Goal: Task Accomplishment & Management: Use online tool/utility

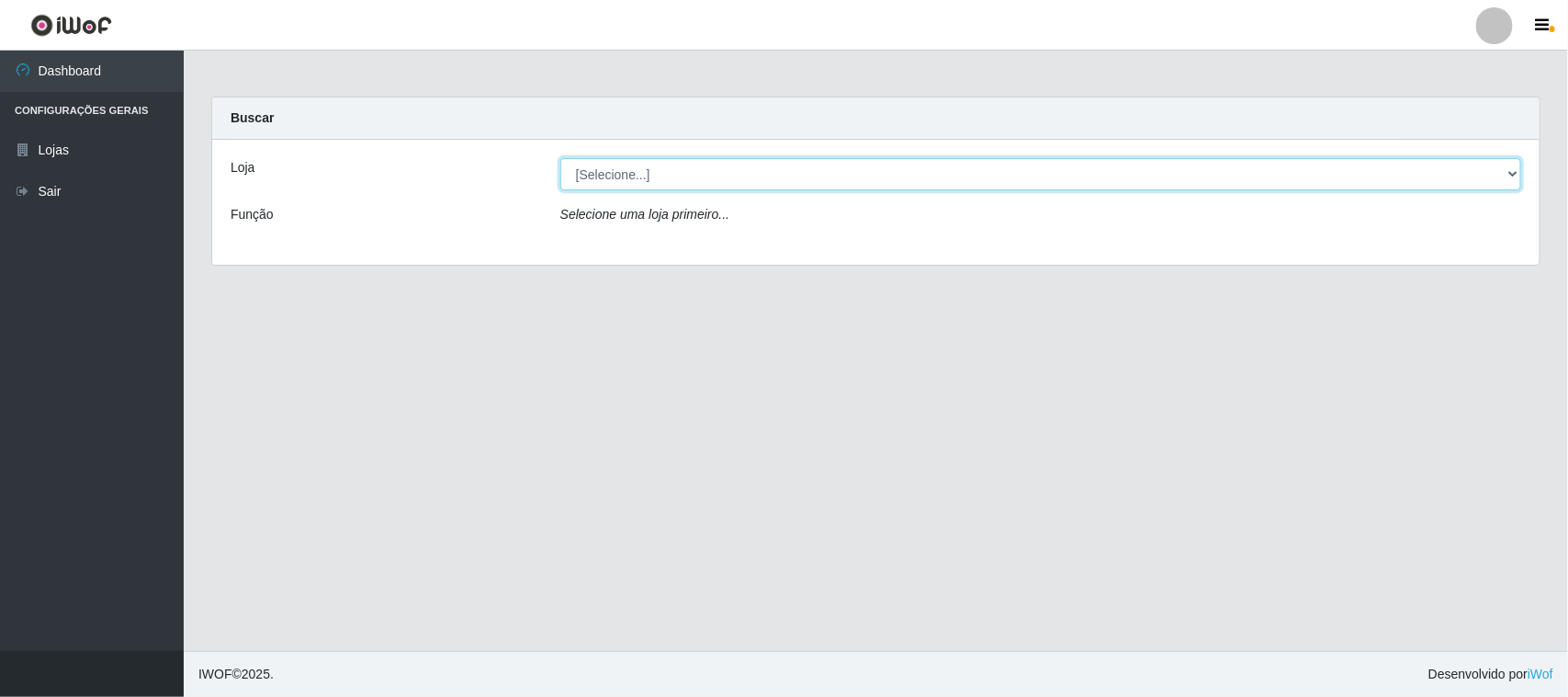
click at [654, 174] on select "[Selecione...] Rede Compras Supermercados - LOJA 1" at bounding box center [1041, 174] width 961 height 32
select select "158"
click at [561, 158] on select "[Selecione...] Rede Compras Supermercados - LOJA 1" at bounding box center [1041, 174] width 961 height 32
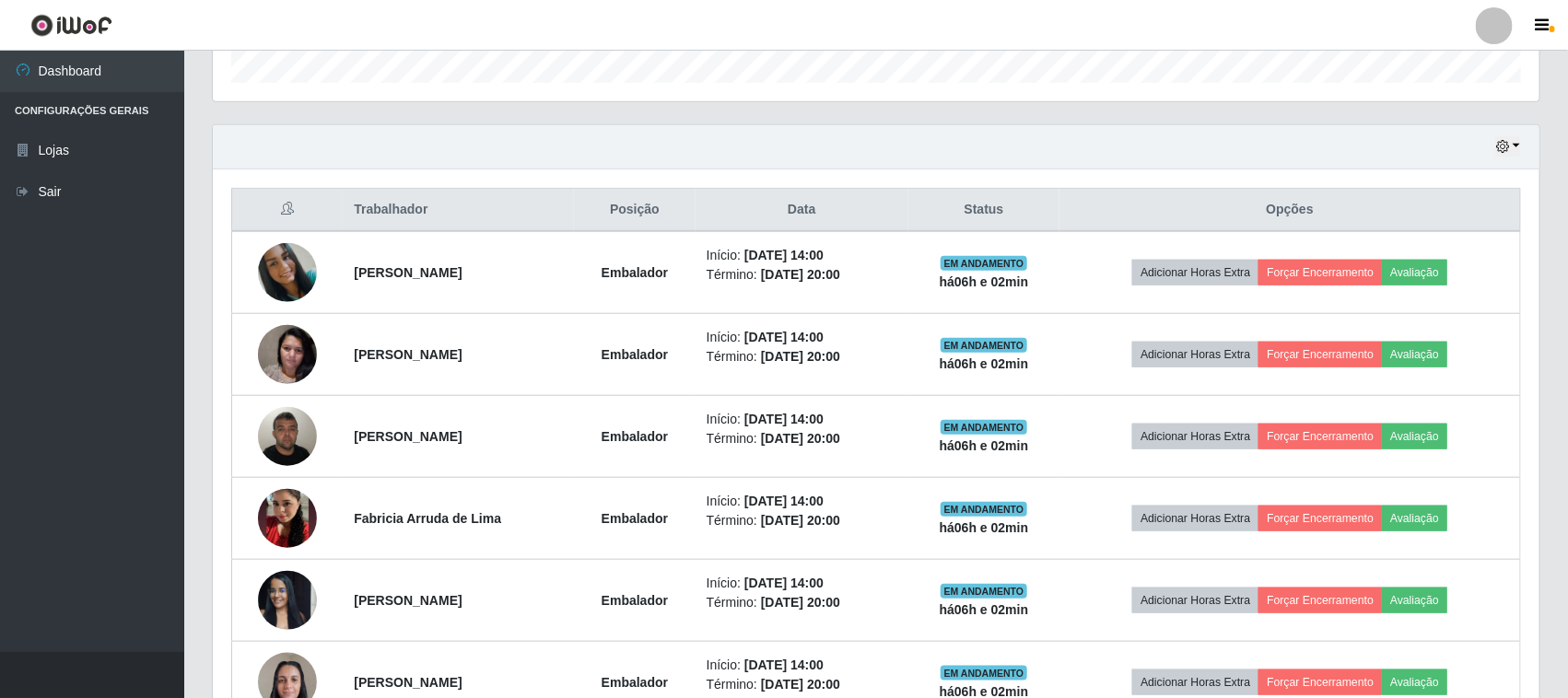
scroll to position [691, 0]
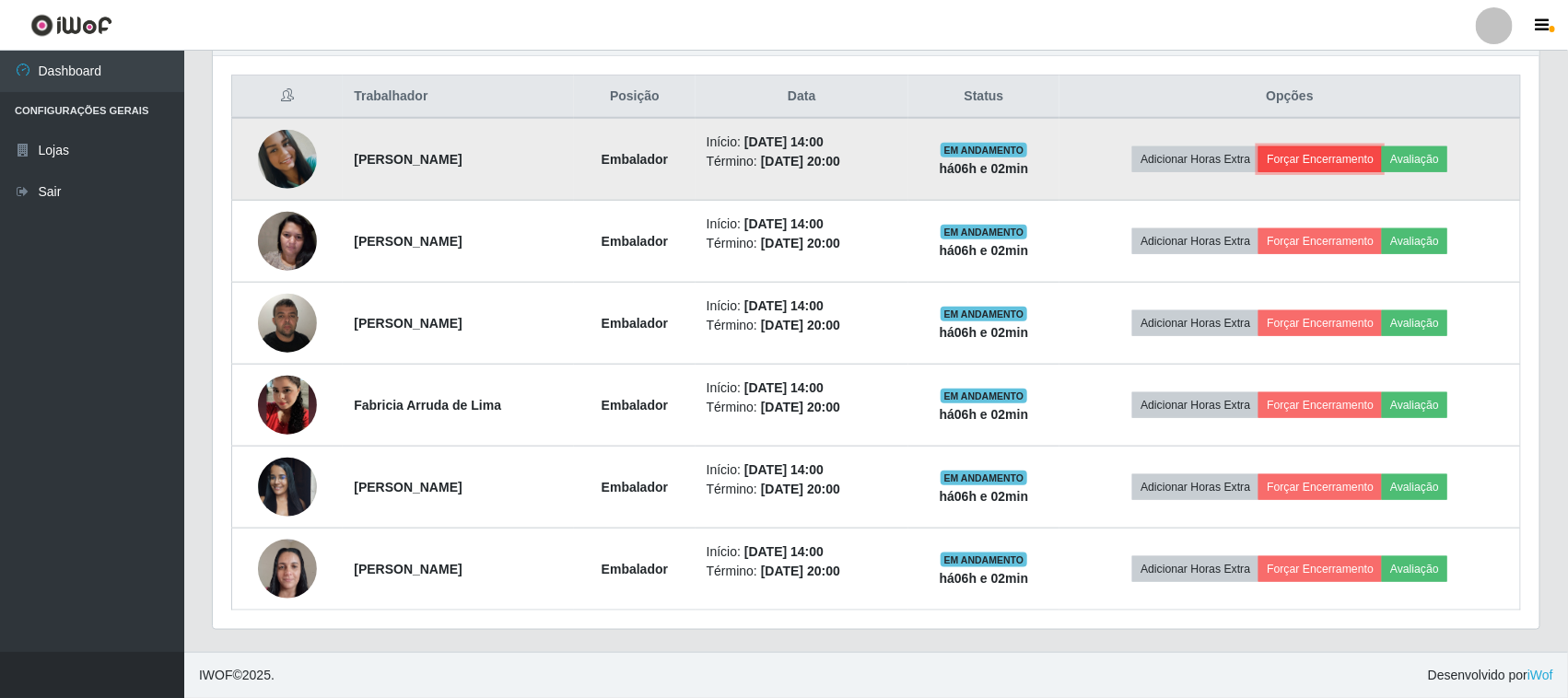
click at [1331, 162] on button "Forçar Encerramento" at bounding box center [1320, 159] width 124 height 26
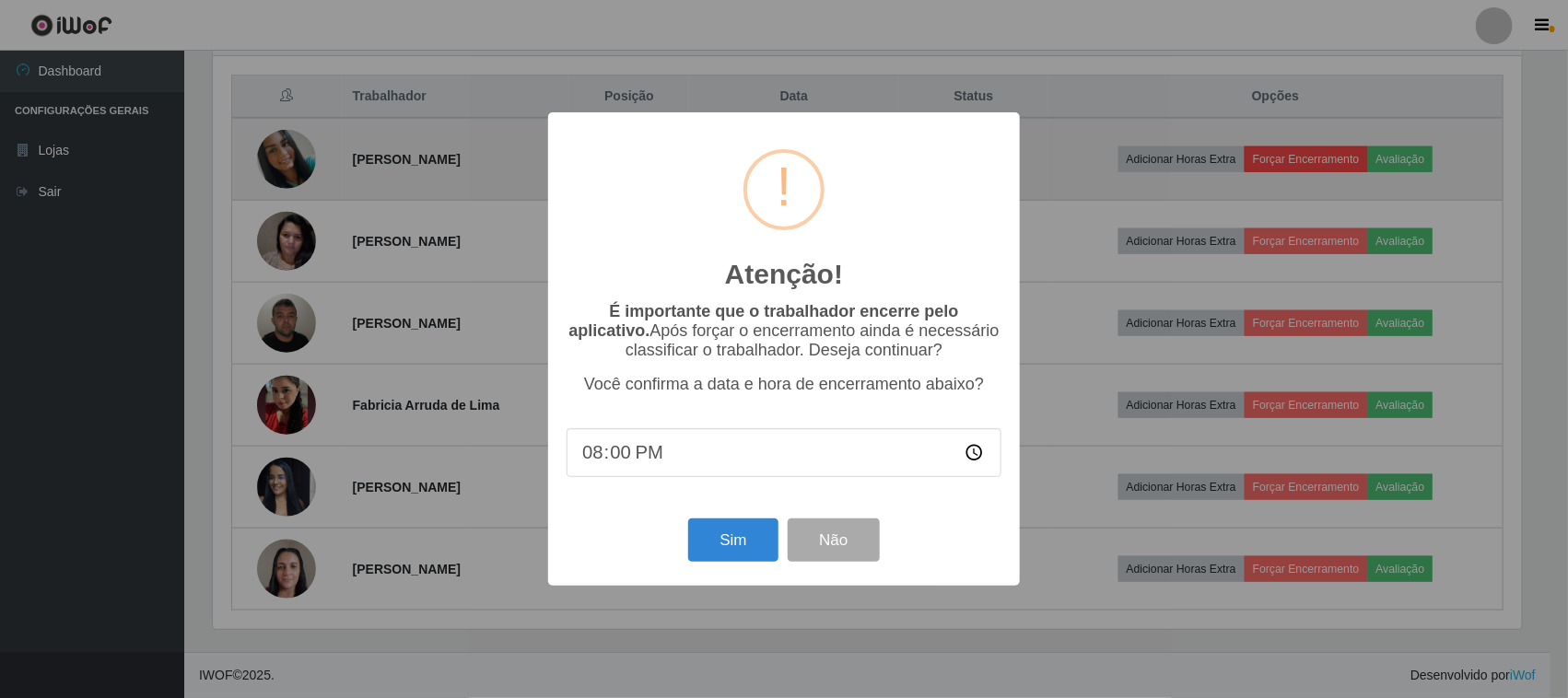
scroll to position [383, 1313]
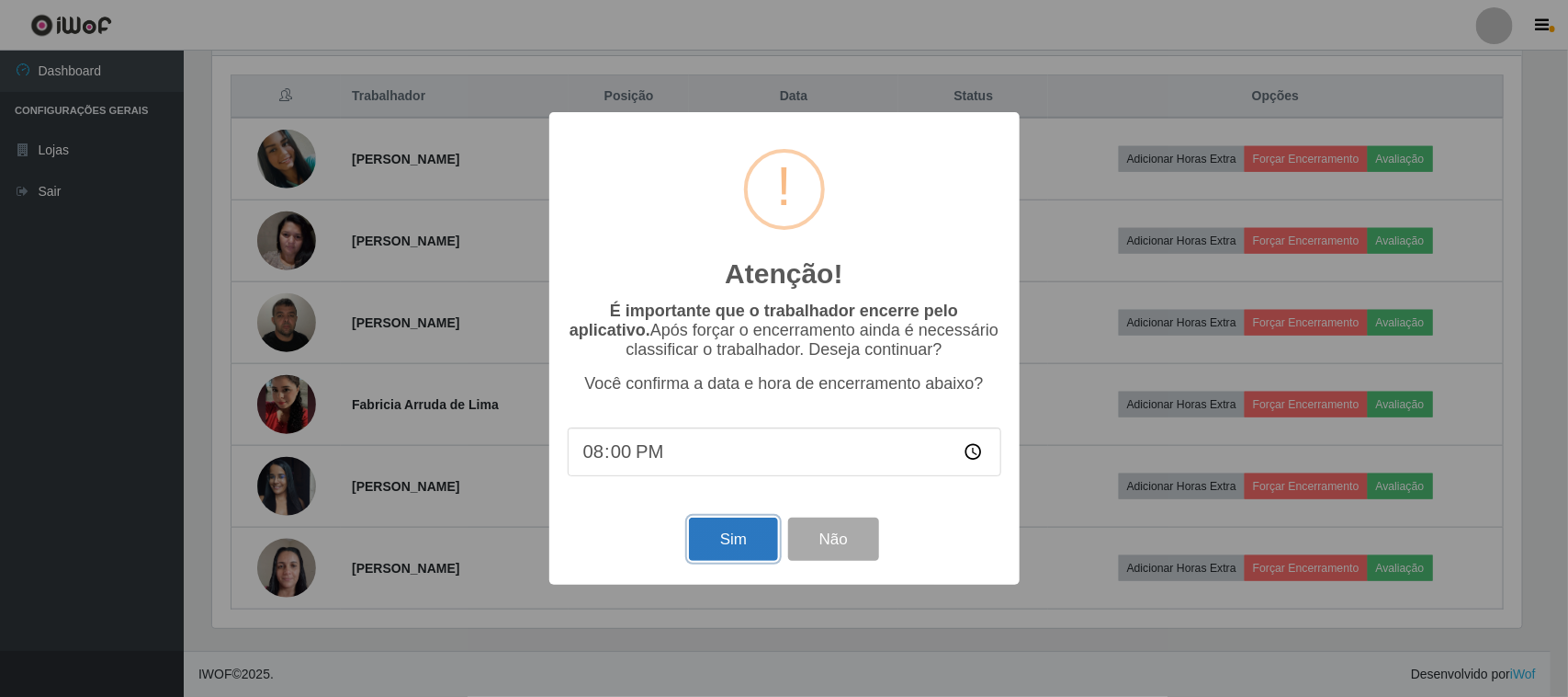
click at [728, 547] on button "Sim" at bounding box center [733, 539] width 89 height 43
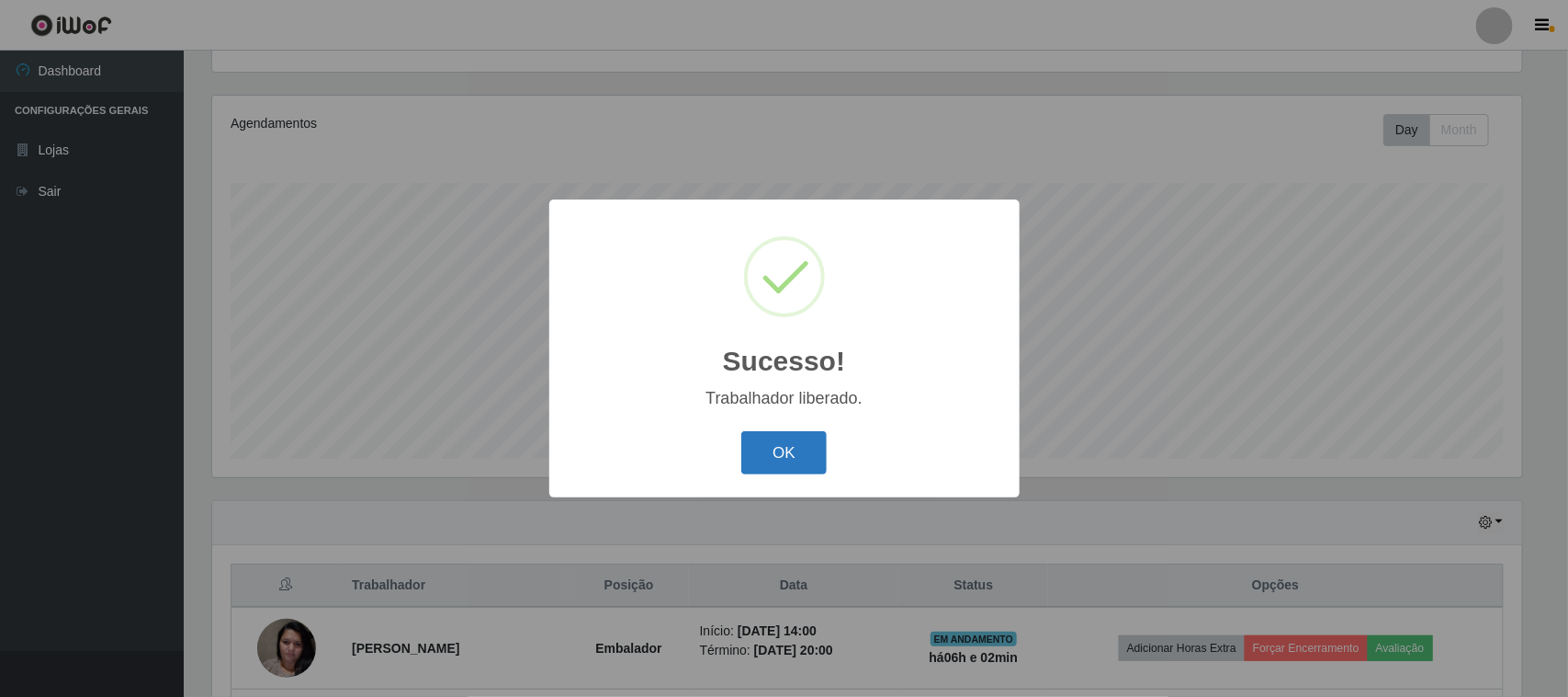
click at [781, 460] on button "OK" at bounding box center [784, 452] width 86 height 43
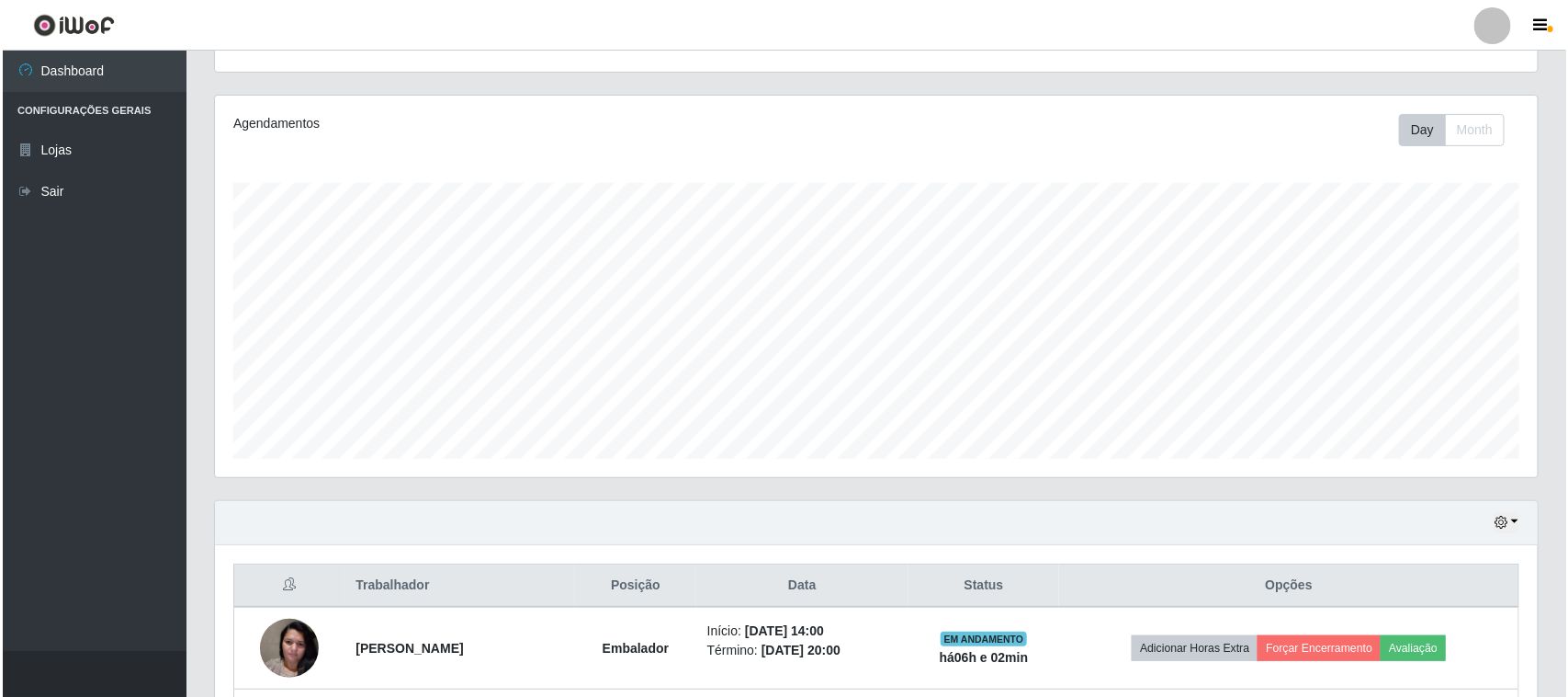
scroll to position [607, 0]
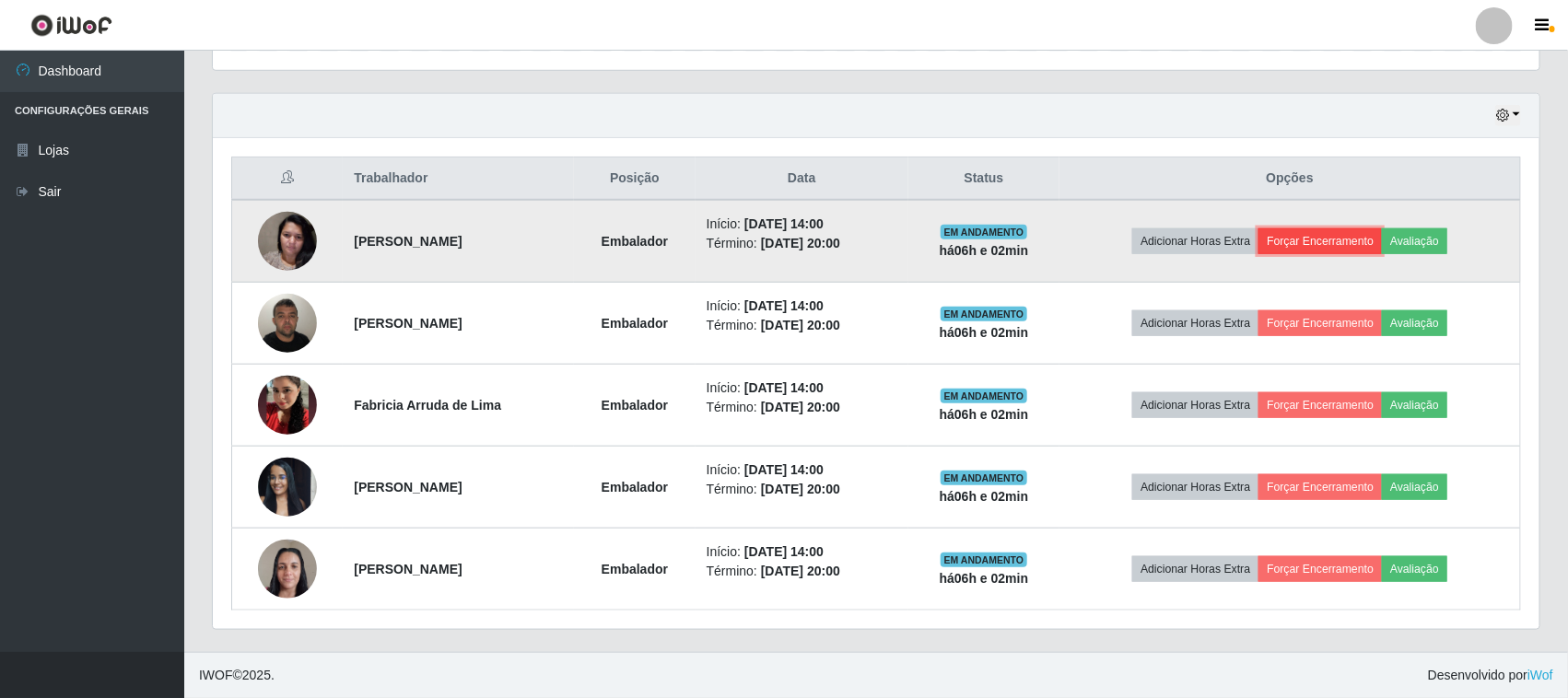
click at [1342, 235] on button "Forçar Encerramento" at bounding box center [1320, 240] width 124 height 26
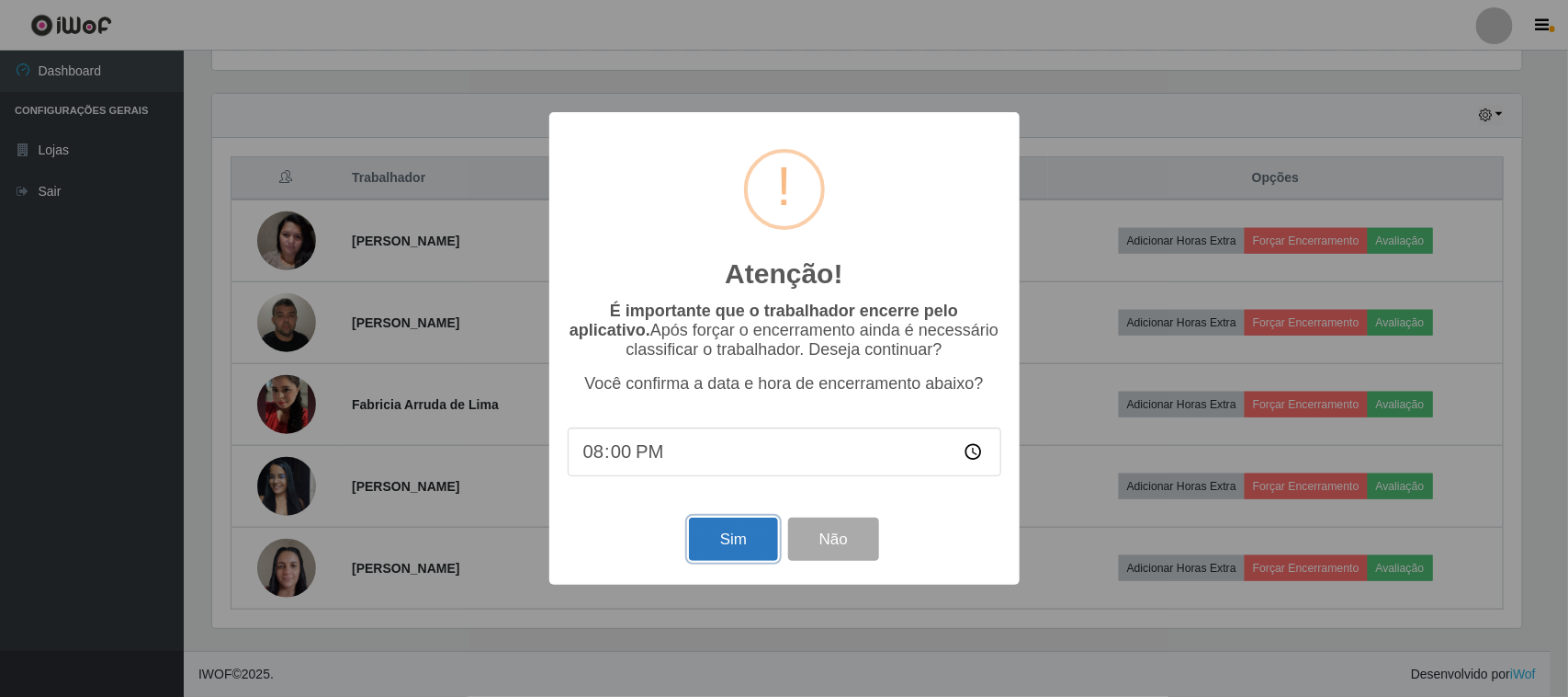
click at [756, 529] on button "Sim" at bounding box center [733, 539] width 89 height 43
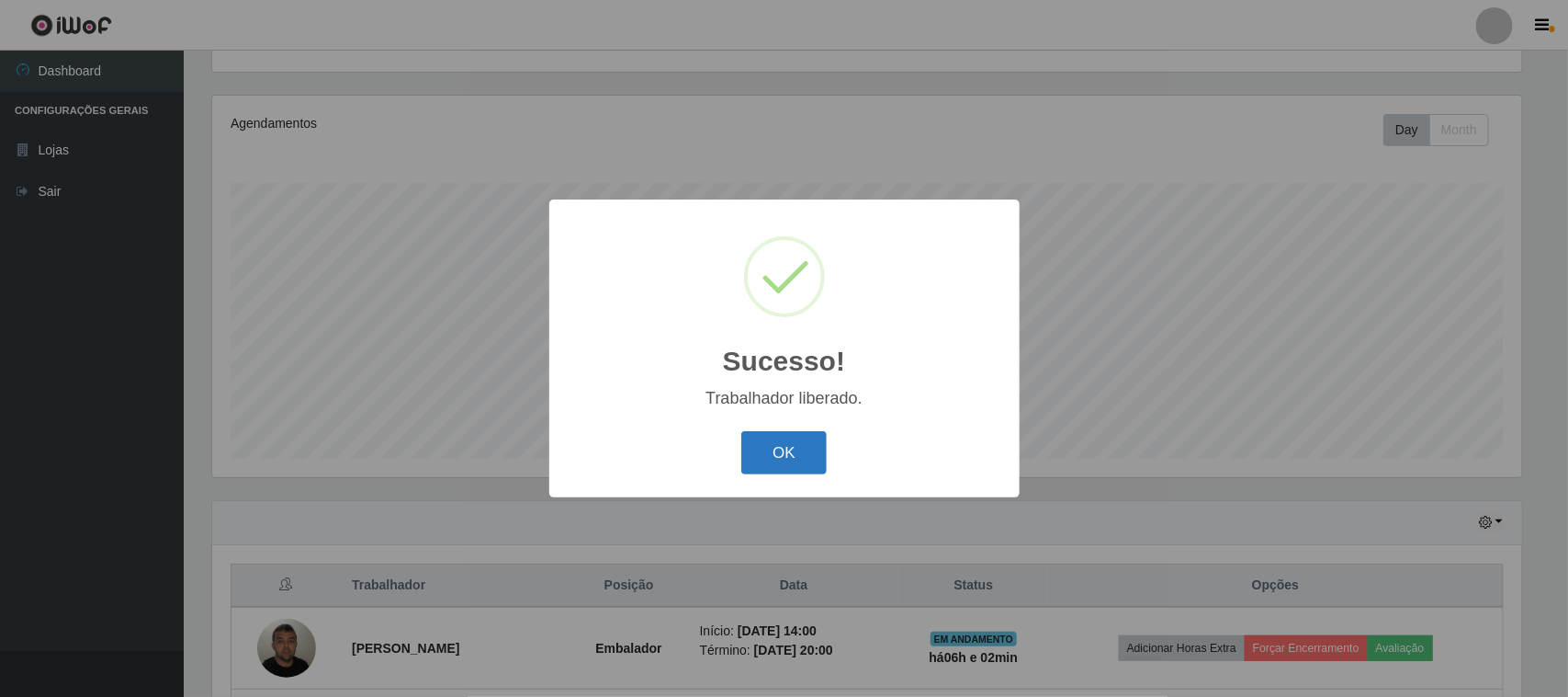
click at [788, 446] on button "OK" at bounding box center [784, 452] width 86 height 43
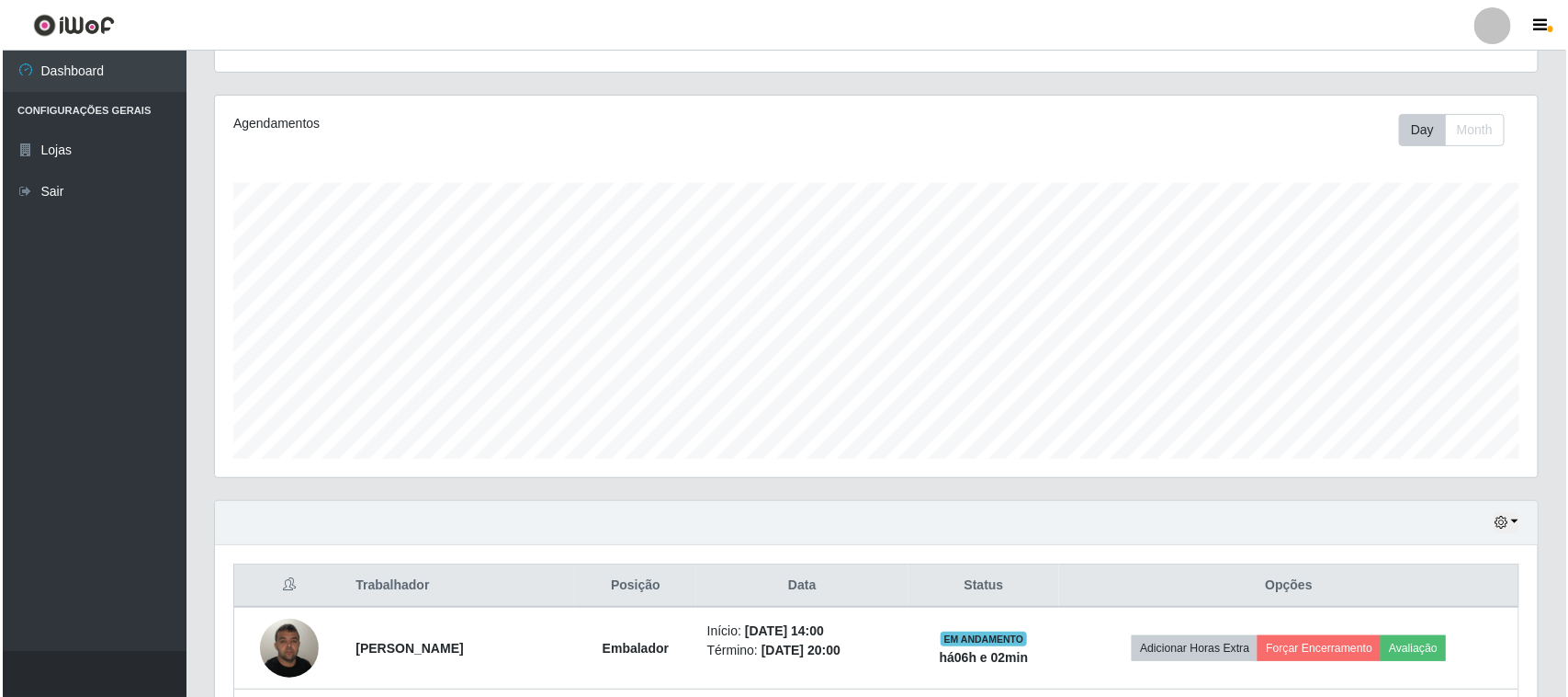
scroll to position [525, 0]
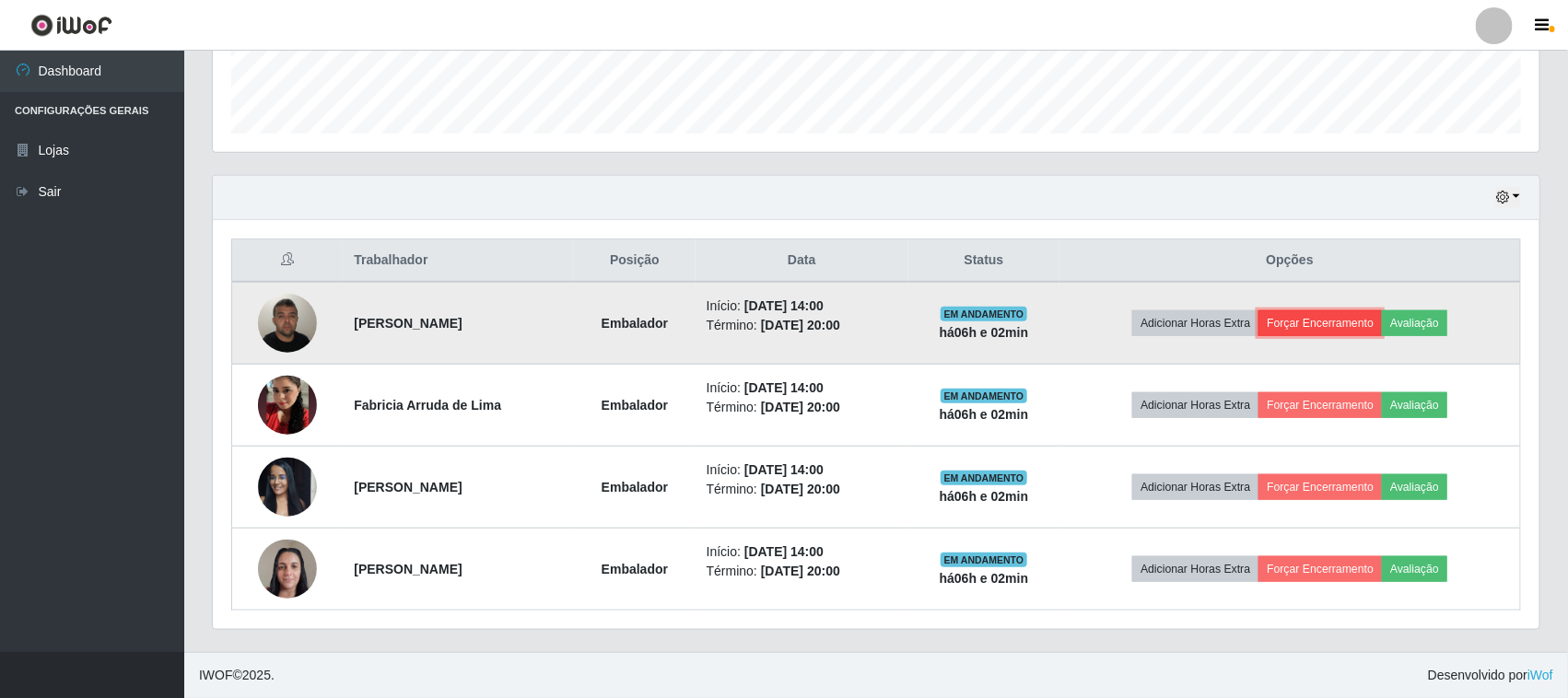
click at [1319, 318] on button "Forçar Encerramento" at bounding box center [1320, 322] width 124 height 26
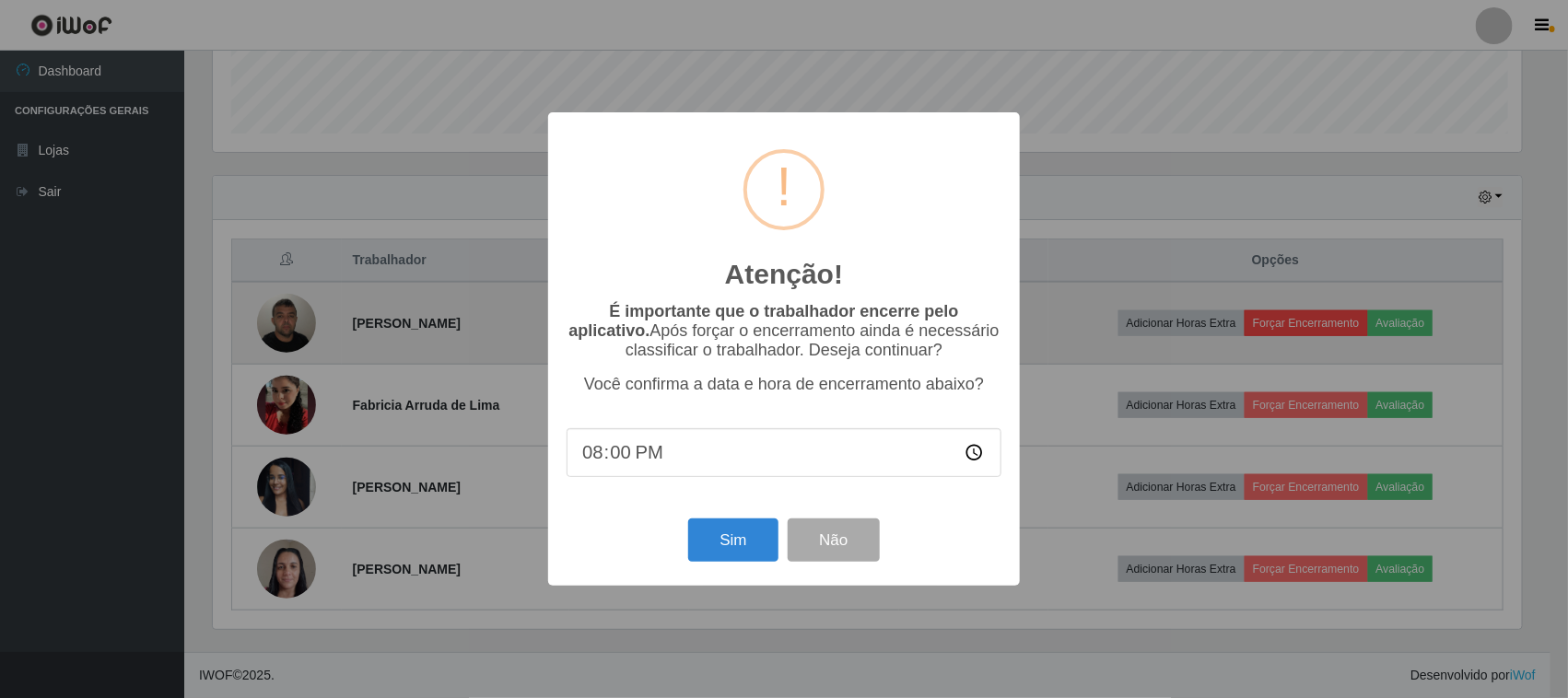
scroll to position [383, 1313]
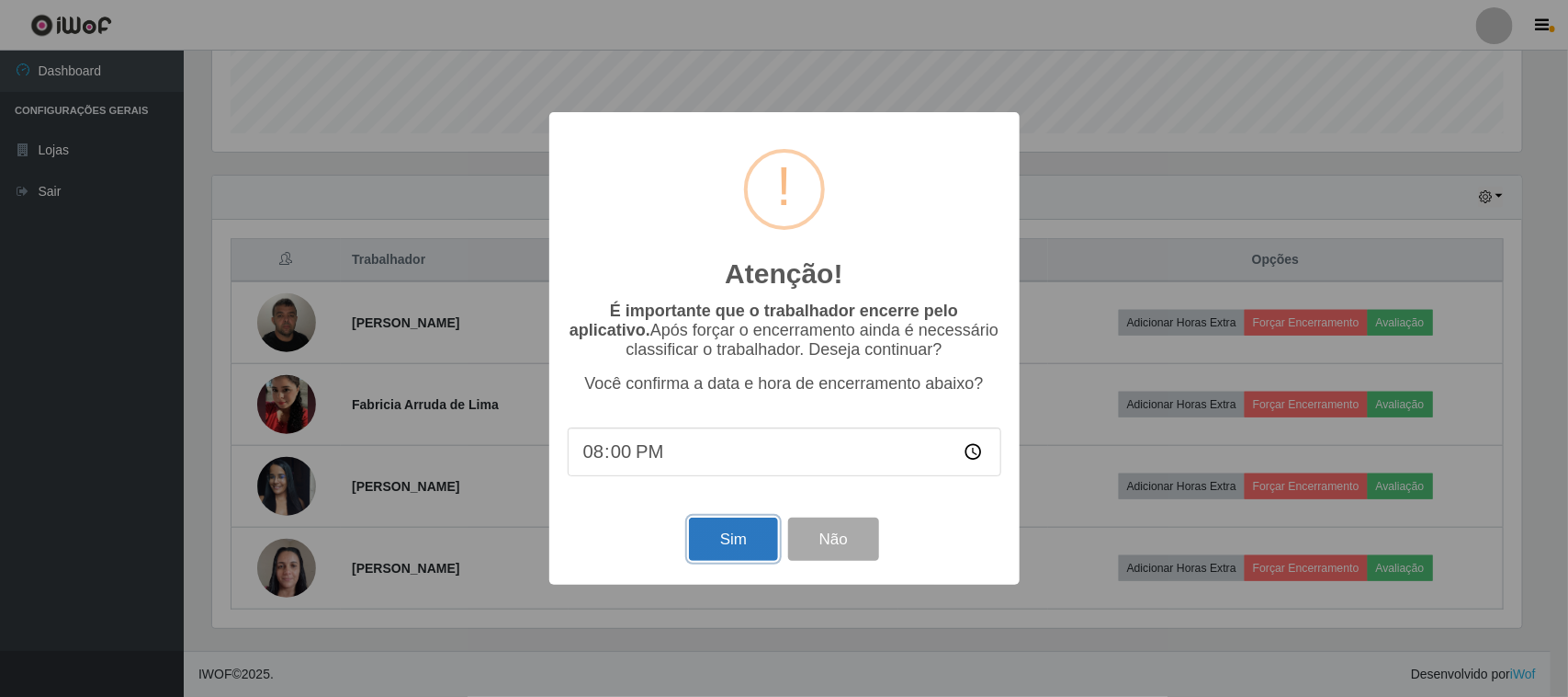
click at [762, 547] on button "Sim" at bounding box center [733, 539] width 89 height 43
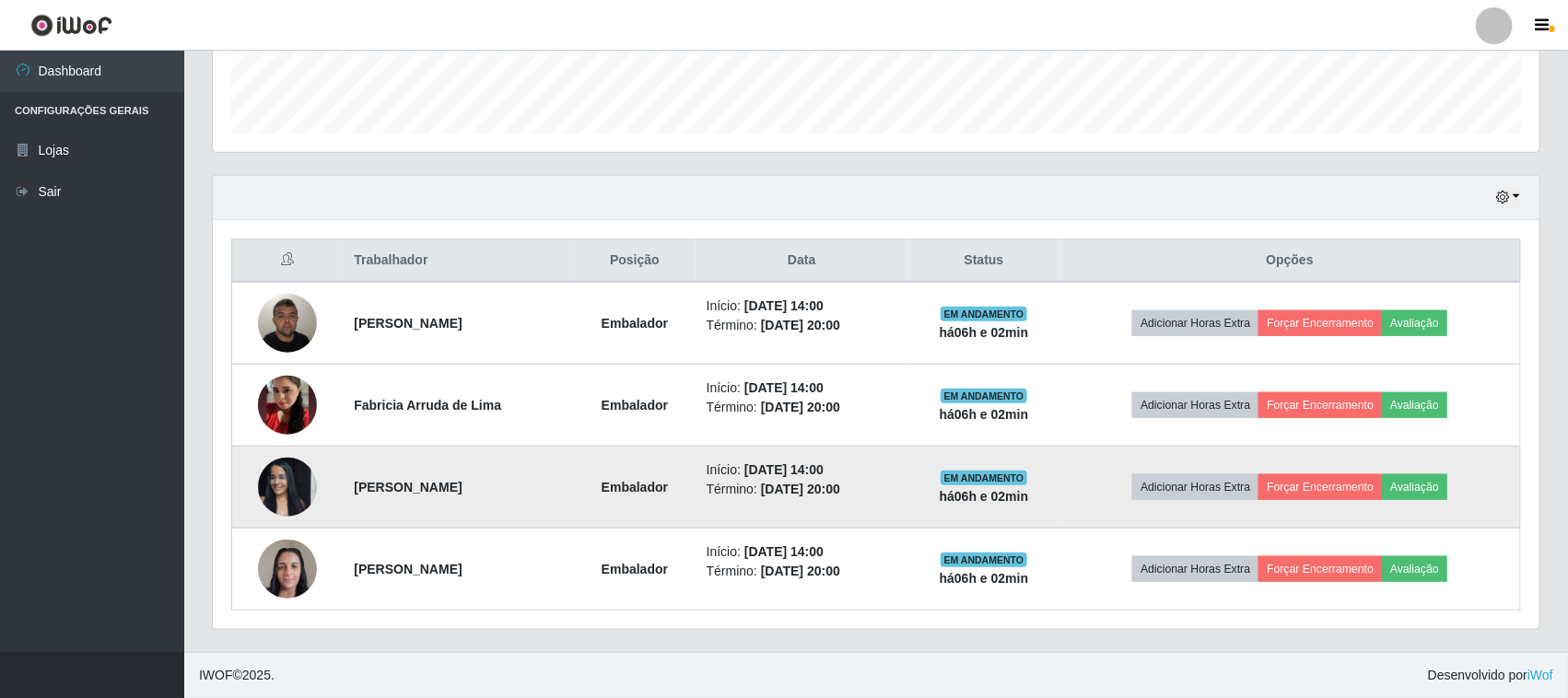
scroll to position [0, 0]
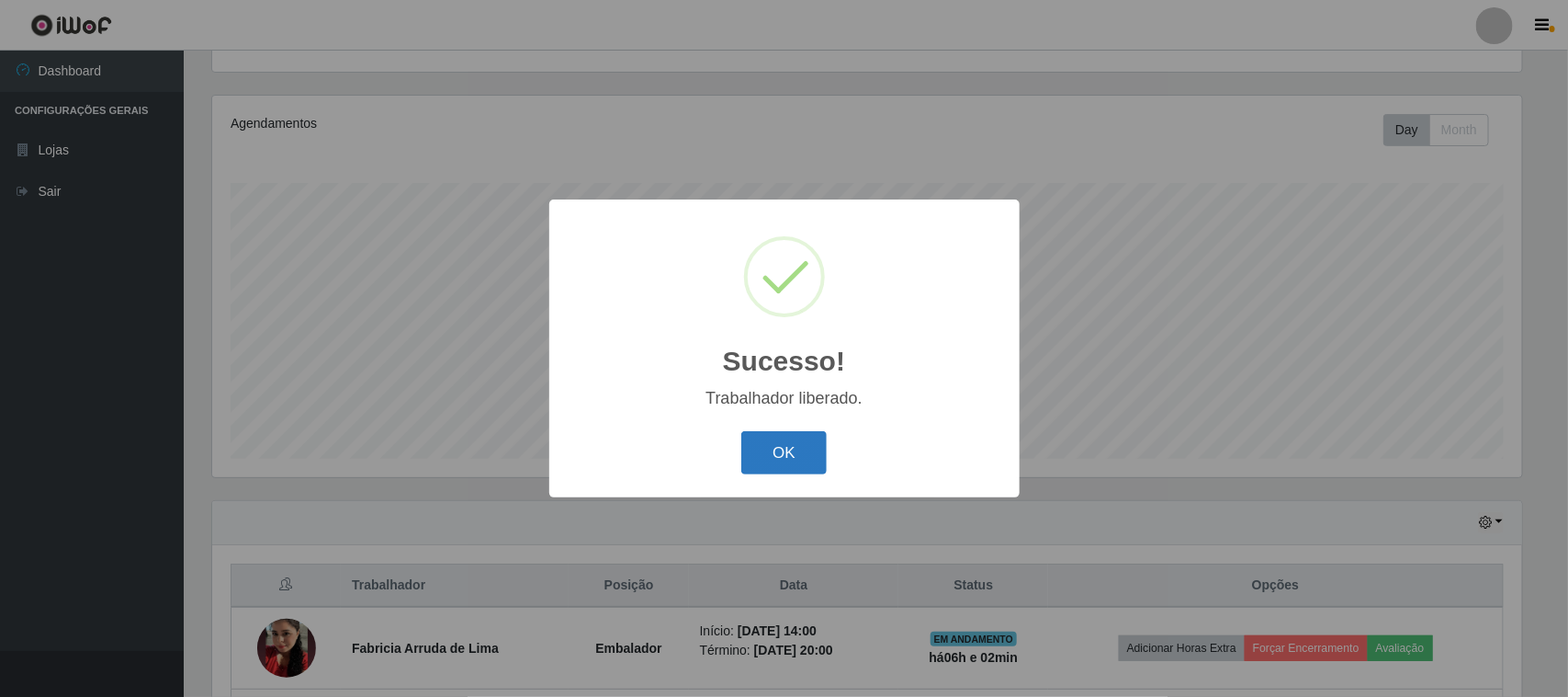
click at [777, 448] on button "OK" at bounding box center [784, 452] width 86 height 43
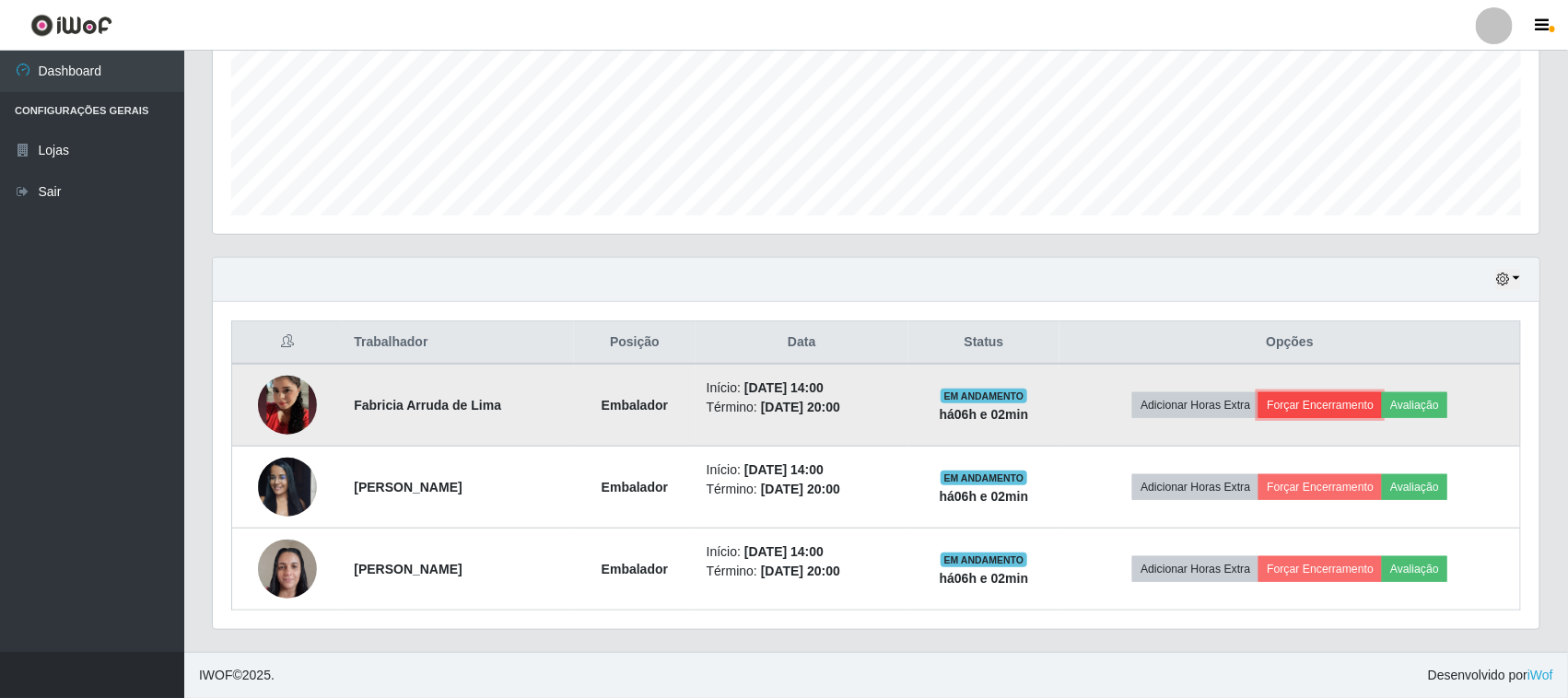
click at [1340, 392] on button "Forçar Encerramento" at bounding box center [1320, 405] width 124 height 26
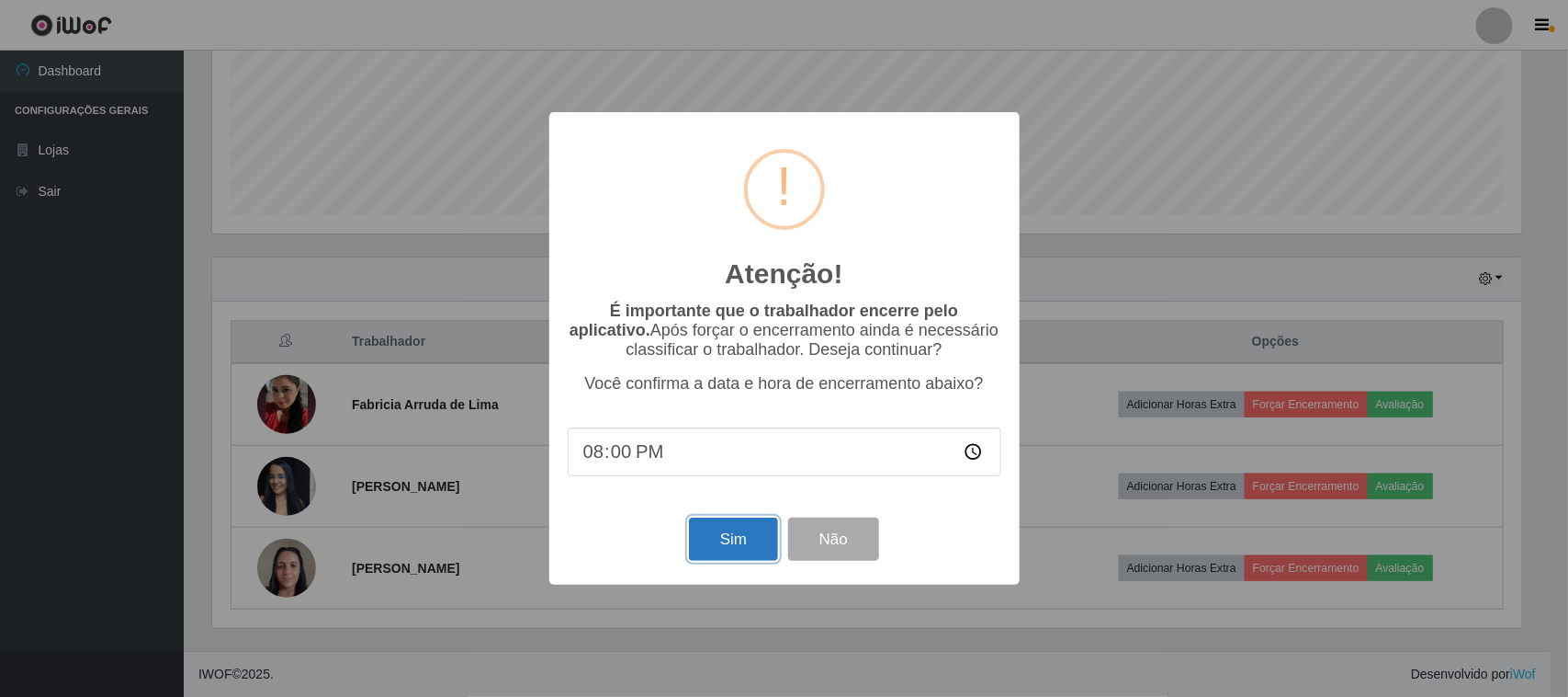
click at [704, 544] on button "Sim" at bounding box center [733, 539] width 89 height 43
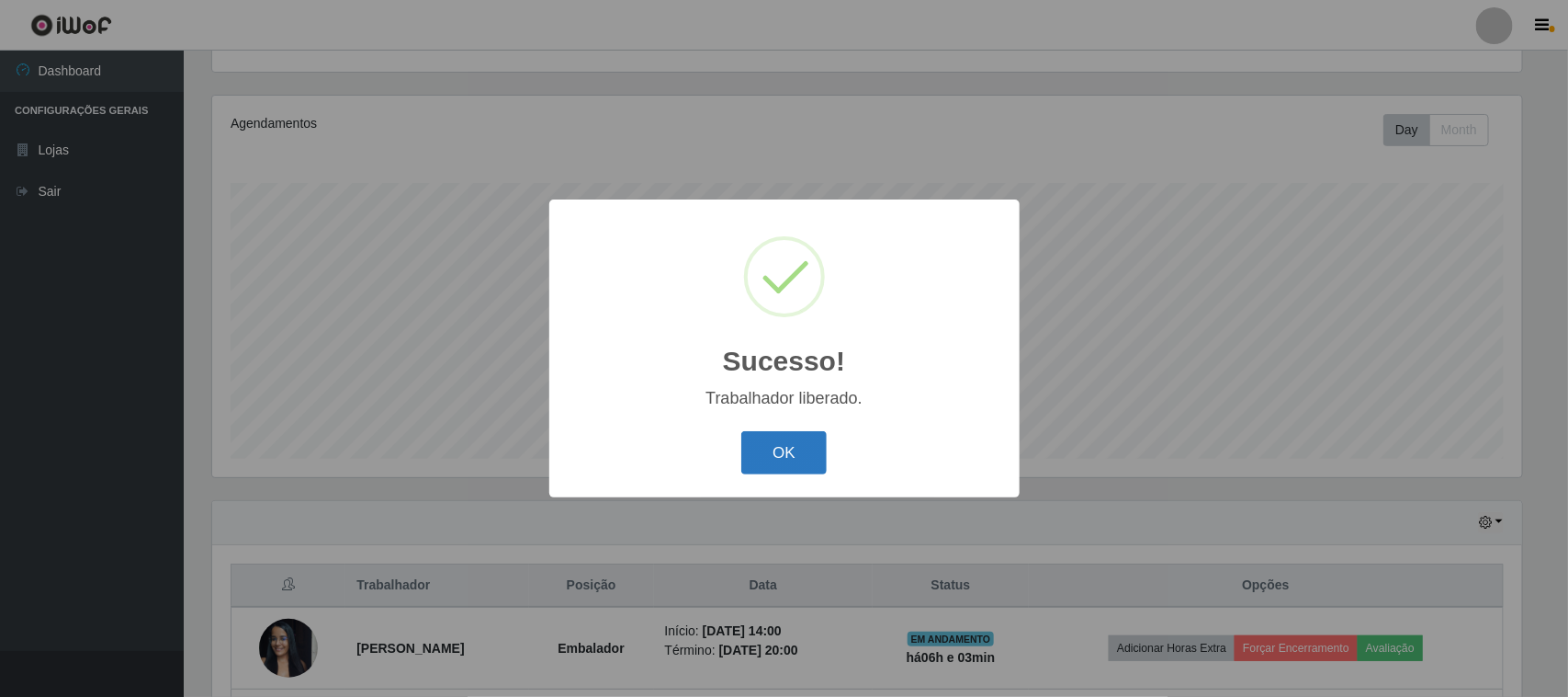
click at [773, 451] on button "OK" at bounding box center [784, 452] width 86 height 43
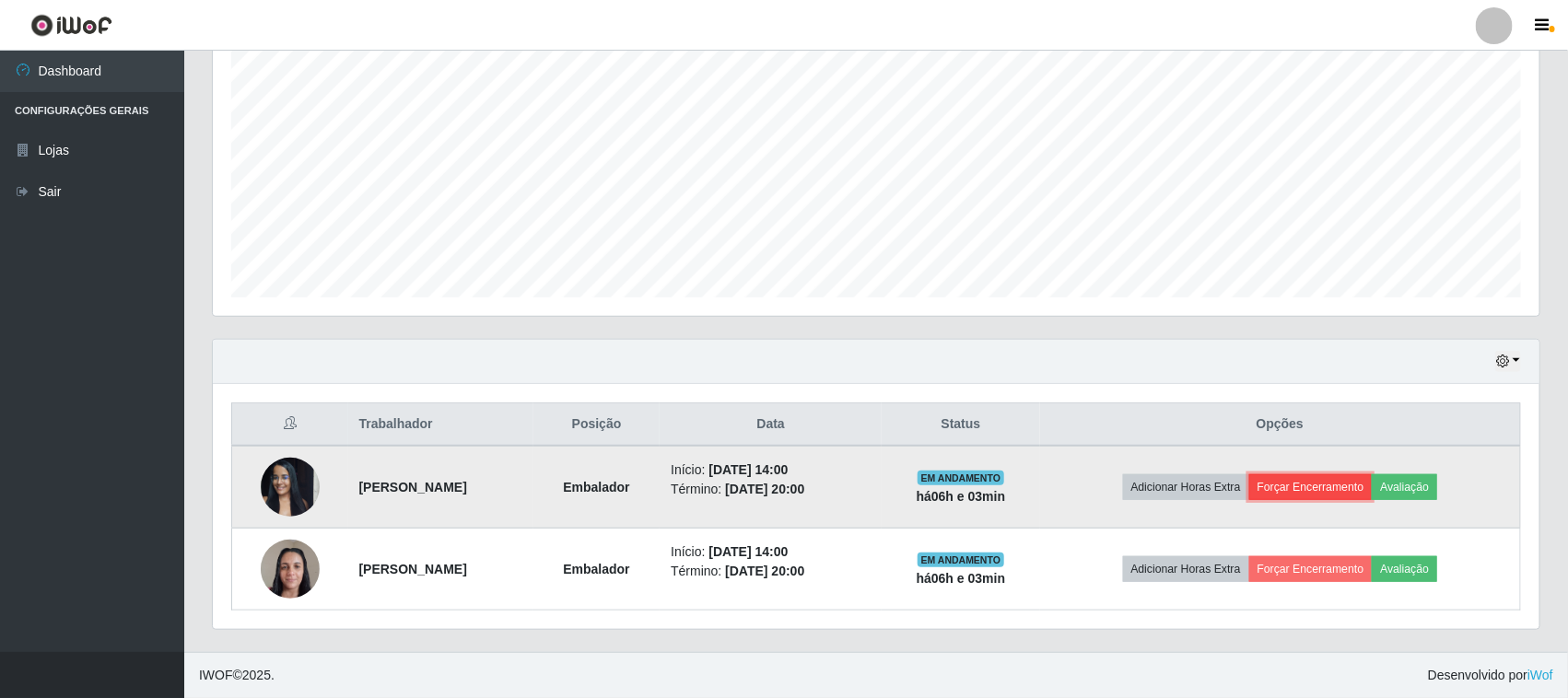
click at [1312, 479] on button "Forçar Encerramento" at bounding box center [1311, 487] width 124 height 26
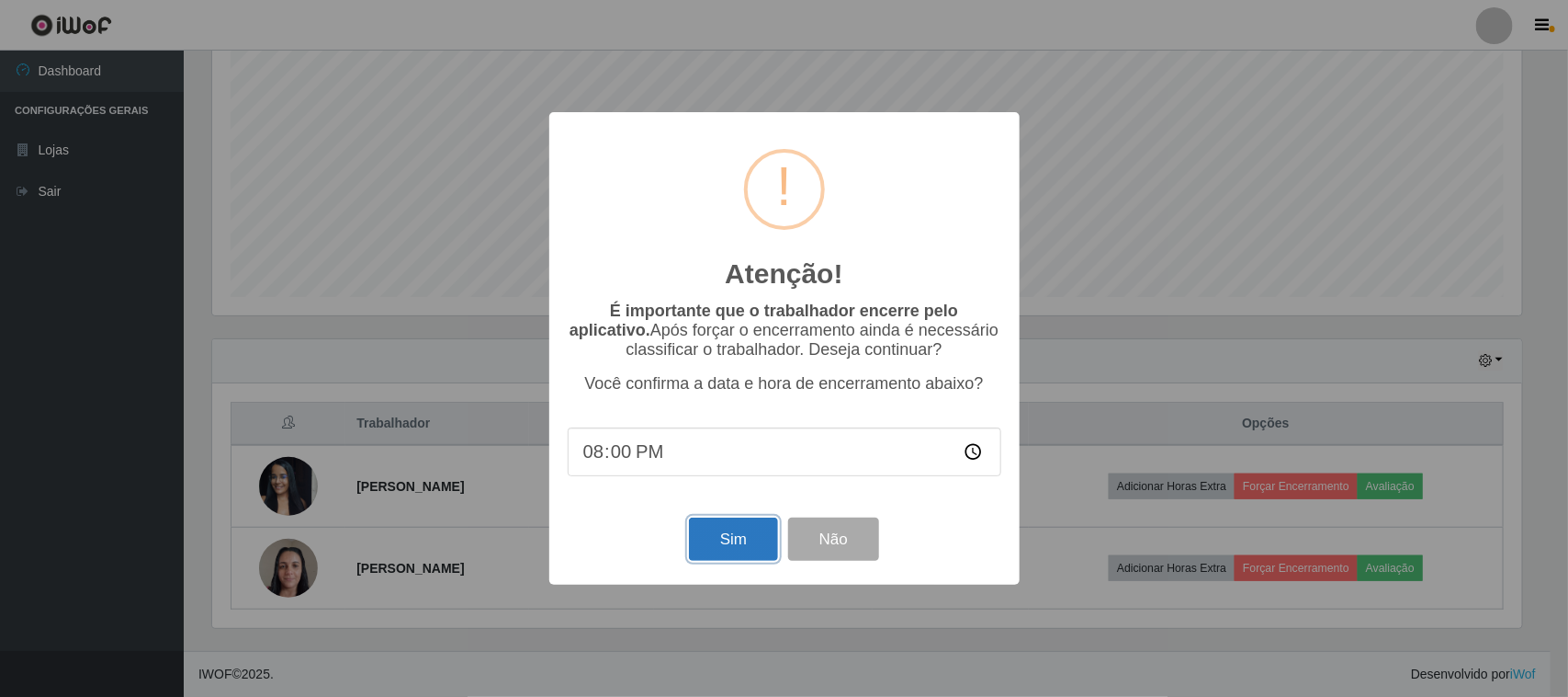
click at [757, 544] on button "Sim" at bounding box center [733, 539] width 89 height 43
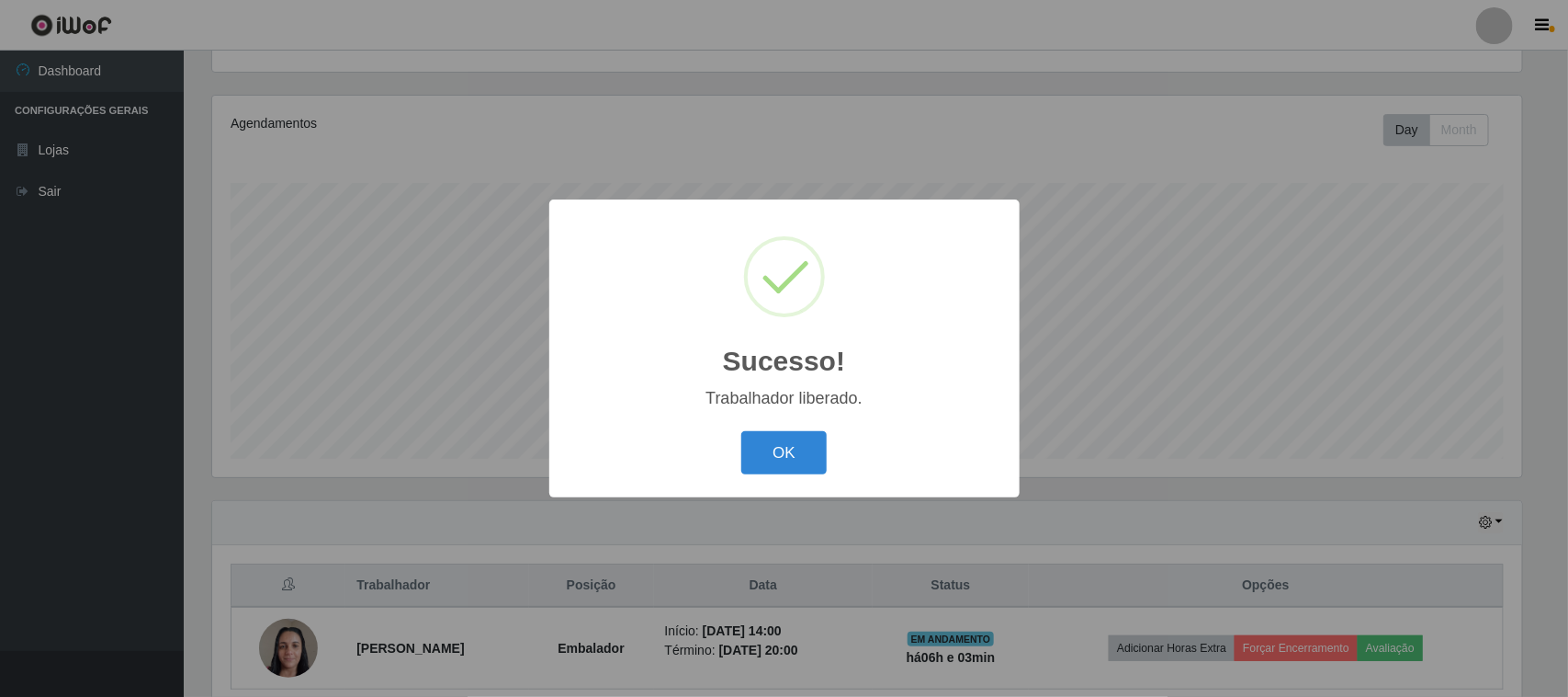
click at [807, 428] on div "OK Cancel" at bounding box center [784, 452] width 434 height 52
click at [809, 445] on button "OK" at bounding box center [784, 452] width 86 height 43
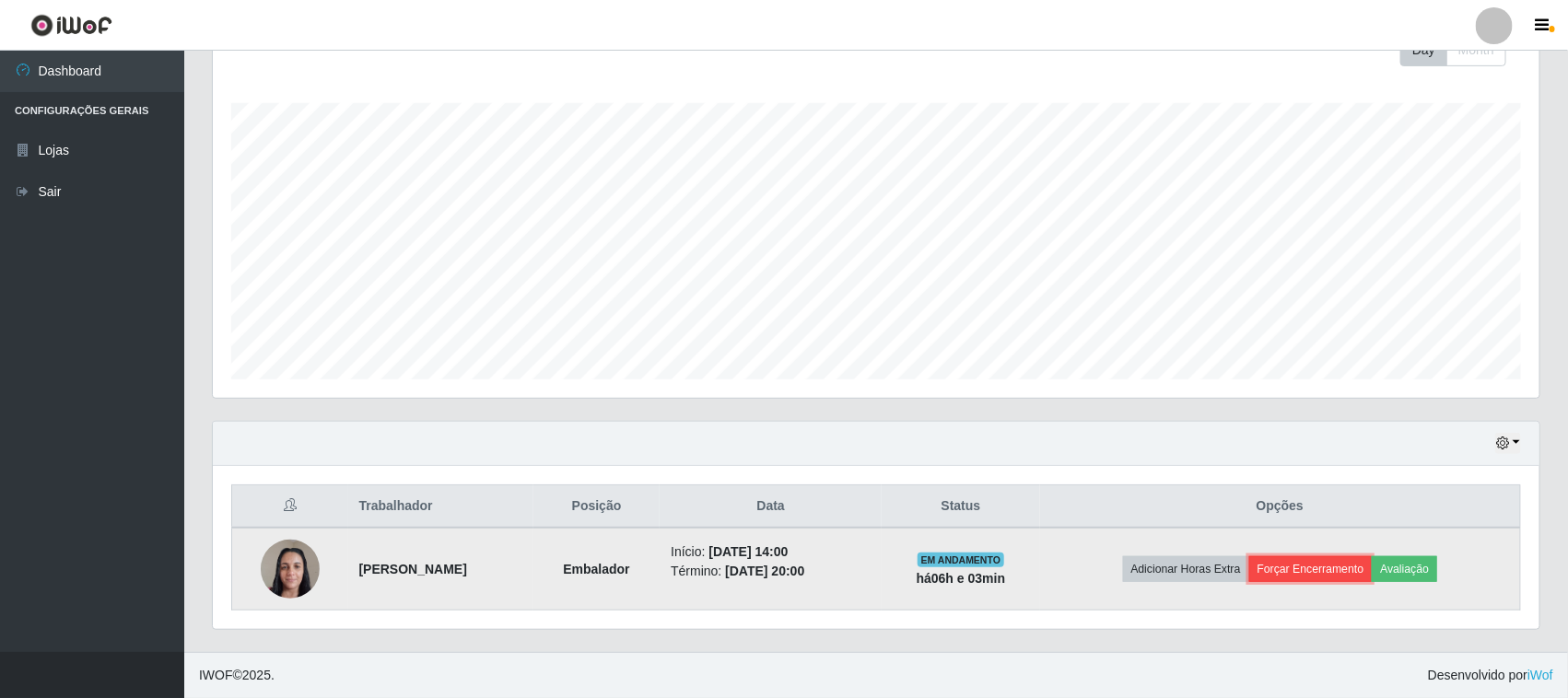
click at [1326, 559] on button "Forçar Encerramento" at bounding box center [1311, 569] width 124 height 26
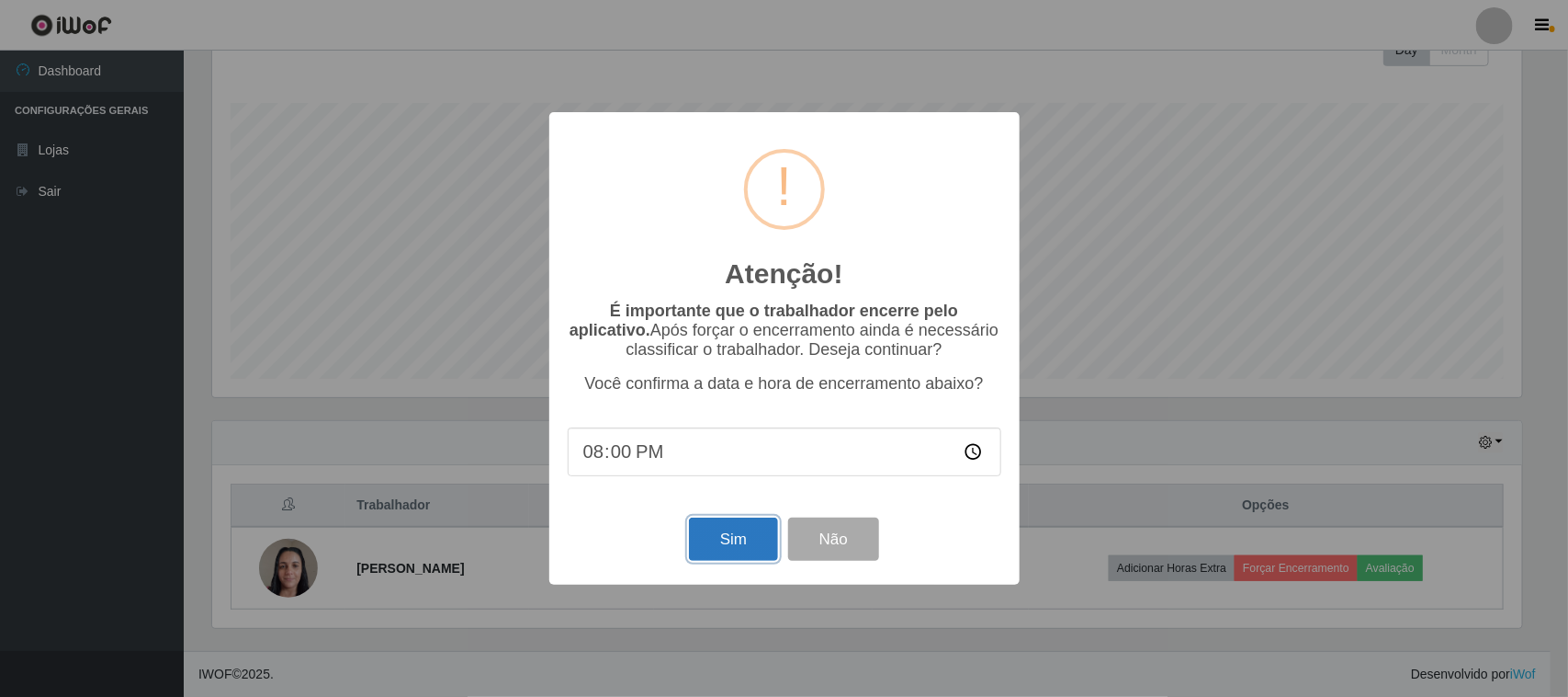
click at [718, 529] on button "Sim" at bounding box center [733, 539] width 89 height 43
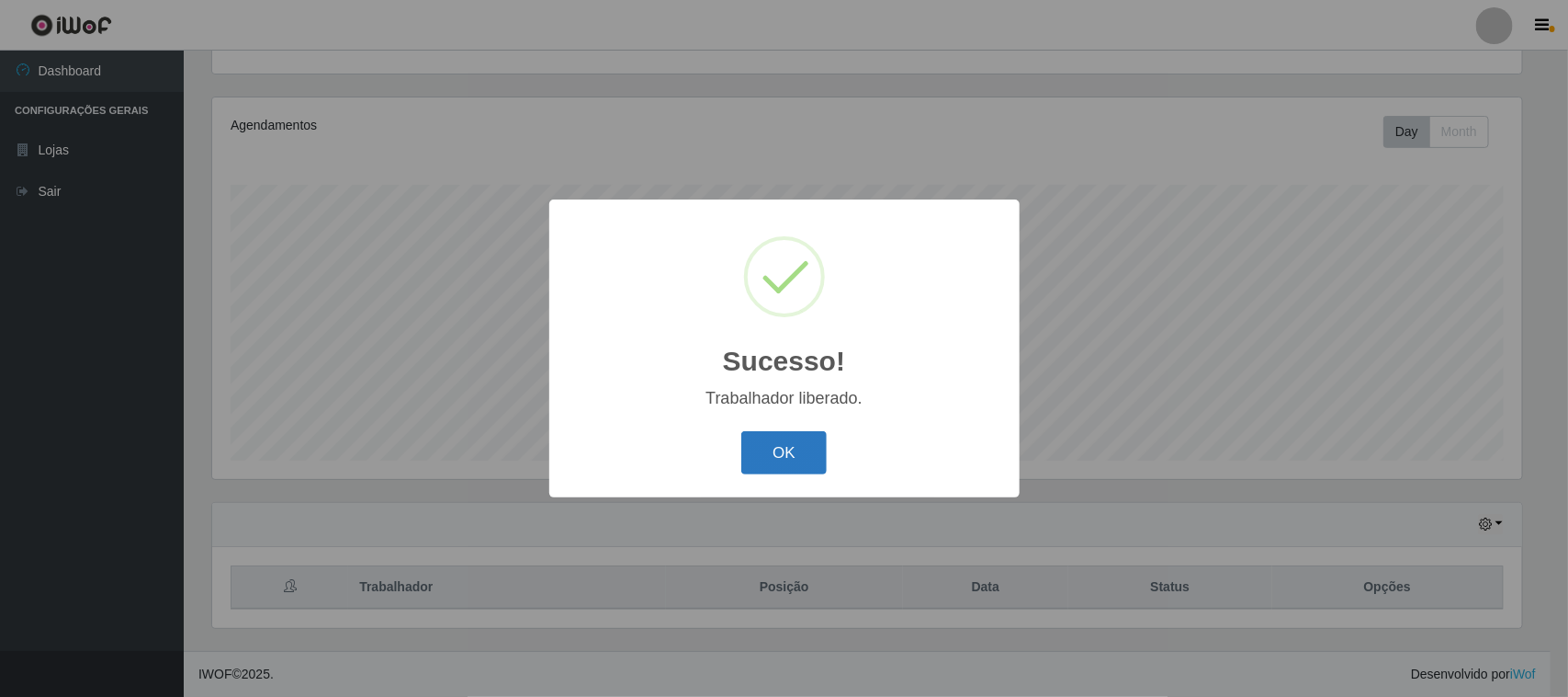
click at [764, 442] on button "OK" at bounding box center [784, 452] width 86 height 43
